Goal: Task Accomplishment & Management: Manage account settings

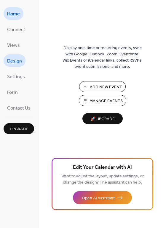
click at [16, 57] on span "Design" at bounding box center [14, 61] width 15 height 9
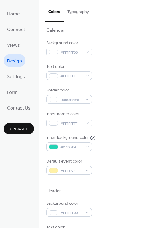
scroll to position [59, 0]
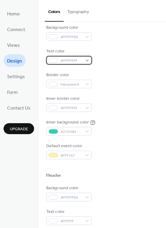
click at [85, 59] on div "#FFFFFFFF" at bounding box center [69, 60] width 46 height 9
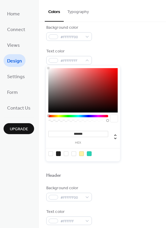
click at [59, 154] on div at bounding box center [58, 153] width 5 height 5
type input "*******"
click at [141, 79] on div "Border color transparent" at bounding box center [102, 80] width 112 height 16
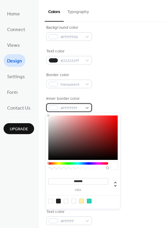
click at [88, 107] on div "#FFFFFFFF" at bounding box center [69, 107] width 46 height 9
click at [58, 202] on div at bounding box center [58, 201] width 5 height 5
type input "*******"
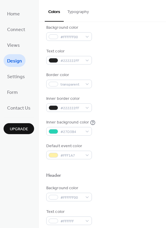
click at [135, 139] on div "Background color #FFFFFF00 Text color #222222FF Border color transparent Inner …" at bounding box center [102, 92] width 112 height 135
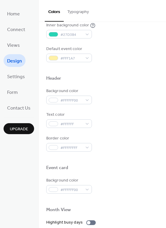
scroll to position [160, 0]
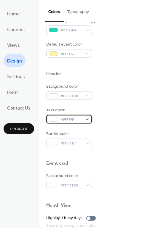
click at [87, 118] on div "#FFFFFF" at bounding box center [69, 119] width 46 height 9
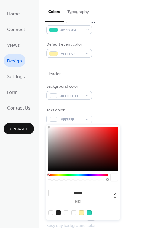
click at [59, 213] on div at bounding box center [58, 212] width 5 height 5
type input "*******"
click at [154, 145] on div "Border color #FFFFFFFF" at bounding box center [102, 139] width 112 height 16
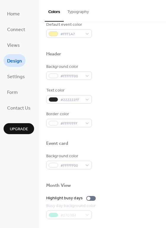
scroll to position [180, 0]
click at [88, 125] on div "#FFFFFFFF" at bounding box center [69, 122] width 46 height 9
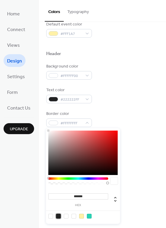
click at [58, 216] on div at bounding box center [58, 216] width 5 height 5
type input "*******"
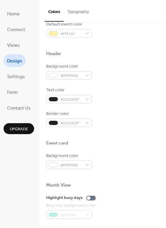
click at [133, 139] on div at bounding box center [102, 133] width 112 height 13
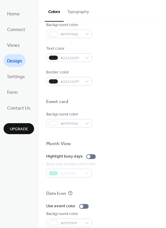
scroll to position [223, 0]
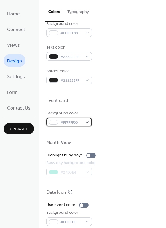
click at [87, 124] on div "#FFFFFF00" at bounding box center [69, 122] width 46 height 9
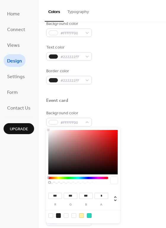
click at [60, 214] on div at bounding box center [58, 215] width 5 height 5
type input "**"
type input "*"
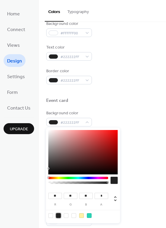
click at [142, 154] on div "Highlight busy days" at bounding box center [102, 155] width 112 height 6
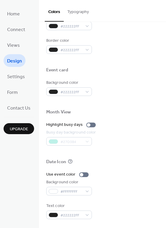
scroll to position [253, 0]
click at [86, 191] on div "#FFFFFFFF" at bounding box center [69, 191] width 46 height 9
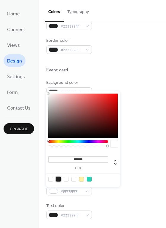
click at [59, 178] on div at bounding box center [58, 179] width 5 height 5
type input "*******"
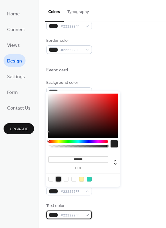
click at [89, 214] on div "#222222FF" at bounding box center [69, 214] width 46 height 9
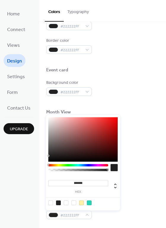
click at [51, 203] on div at bounding box center [50, 202] width 5 height 5
type input "*"
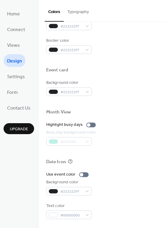
click at [135, 186] on div "Background color #222222FF" at bounding box center [102, 187] width 112 height 16
